Goal: Check status: Check status

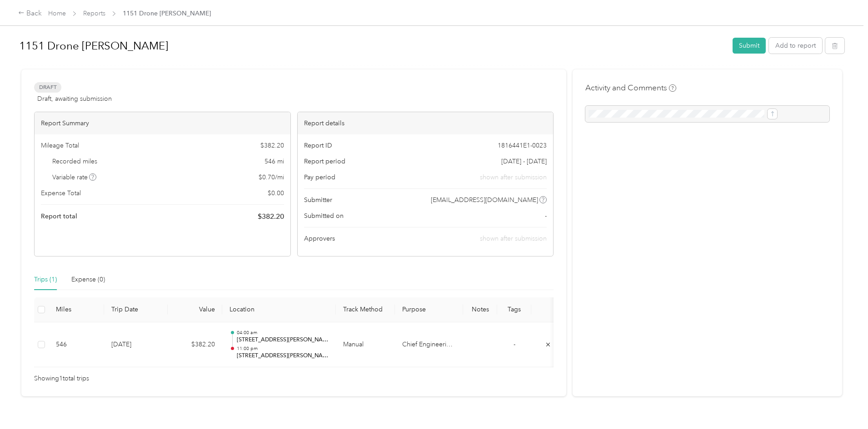
scroll to position [29, 0]
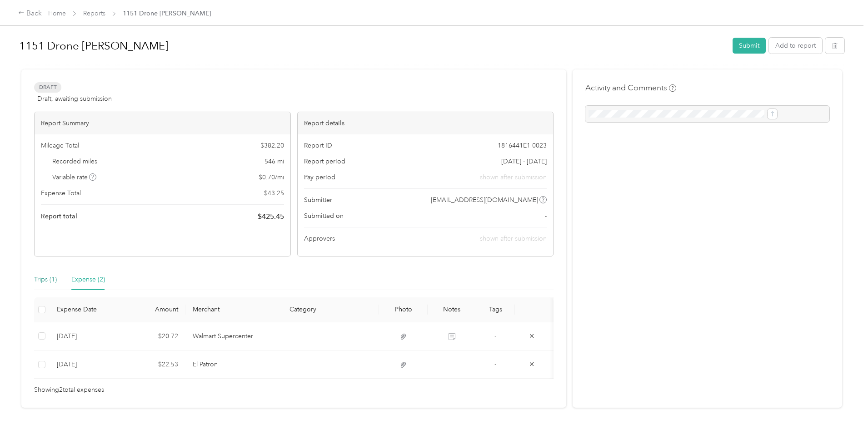
click at [57, 280] on div "Trips (1)" at bounding box center [45, 280] width 23 height 10
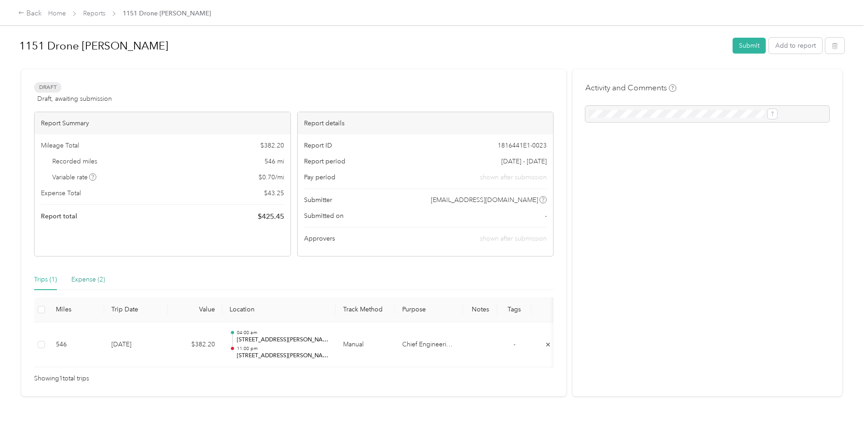
click at [105, 281] on div "Expense (2)" at bounding box center [88, 280] width 34 height 10
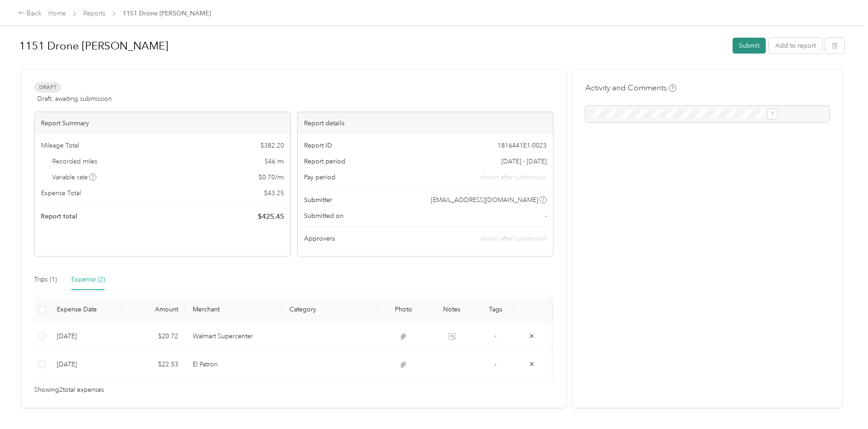
click at [733, 43] on button "Submit" at bounding box center [749, 46] width 33 height 16
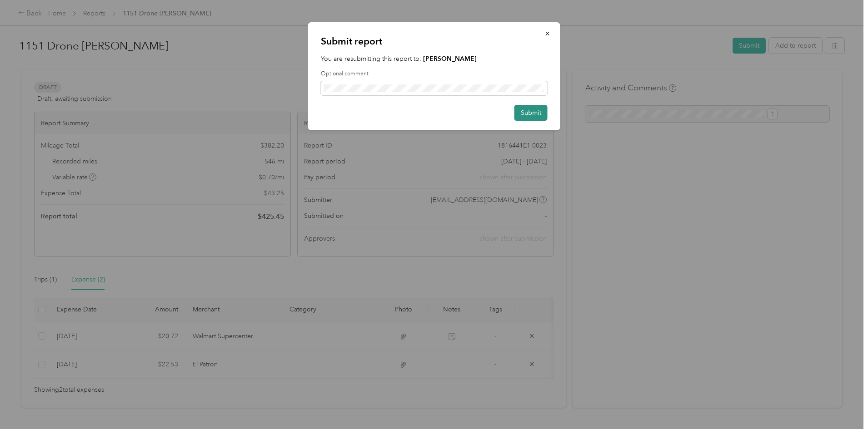
click at [539, 112] on button "Submit" at bounding box center [530, 113] width 33 height 16
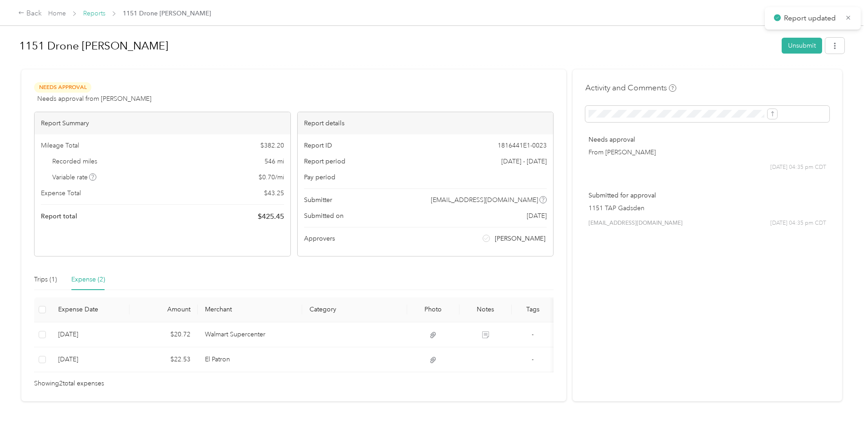
click at [105, 11] on link "Reports" at bounding box center [94, 14] width 22 height 8
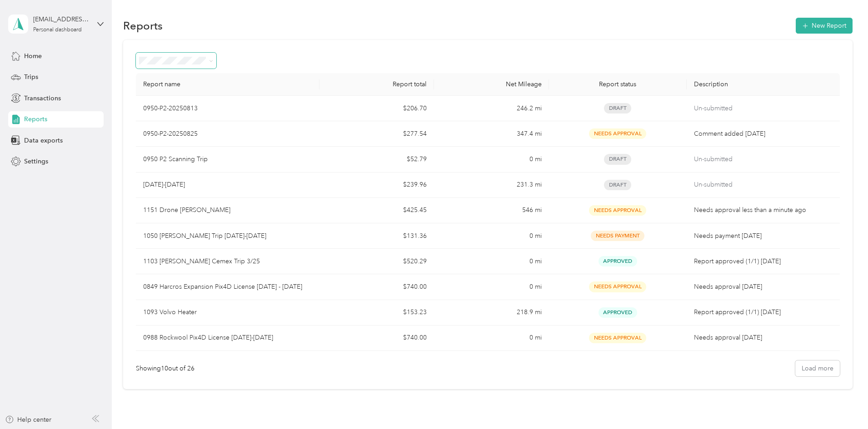
click at [216, 56] on span at bounding box center [176, 61] width 80 height 16
drag, startPoint x: 241, startPoint y: 96, endPoint x: 245, endPoint y: 93, distance: 5.2
click at [242, 96] on li "Draft" at bounding box center [236, 93] width 80 height 16
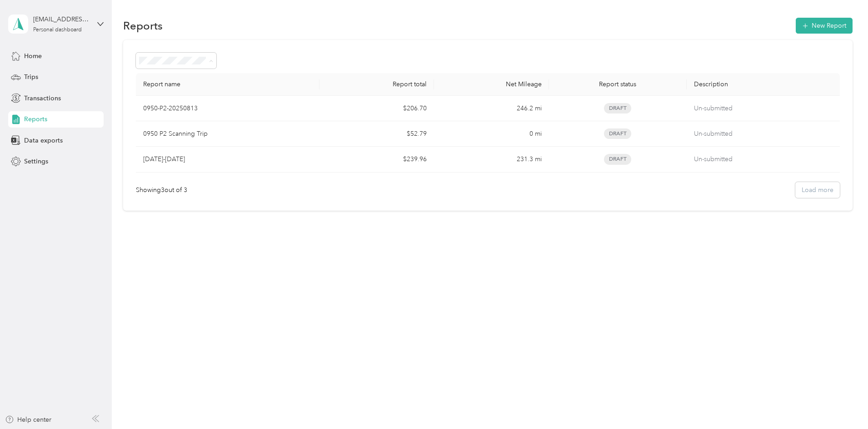
click at [235, 105] on span "Needs approval" at bounding box center [227, 109] width 46 height 8
